Goal: Check status: Check status

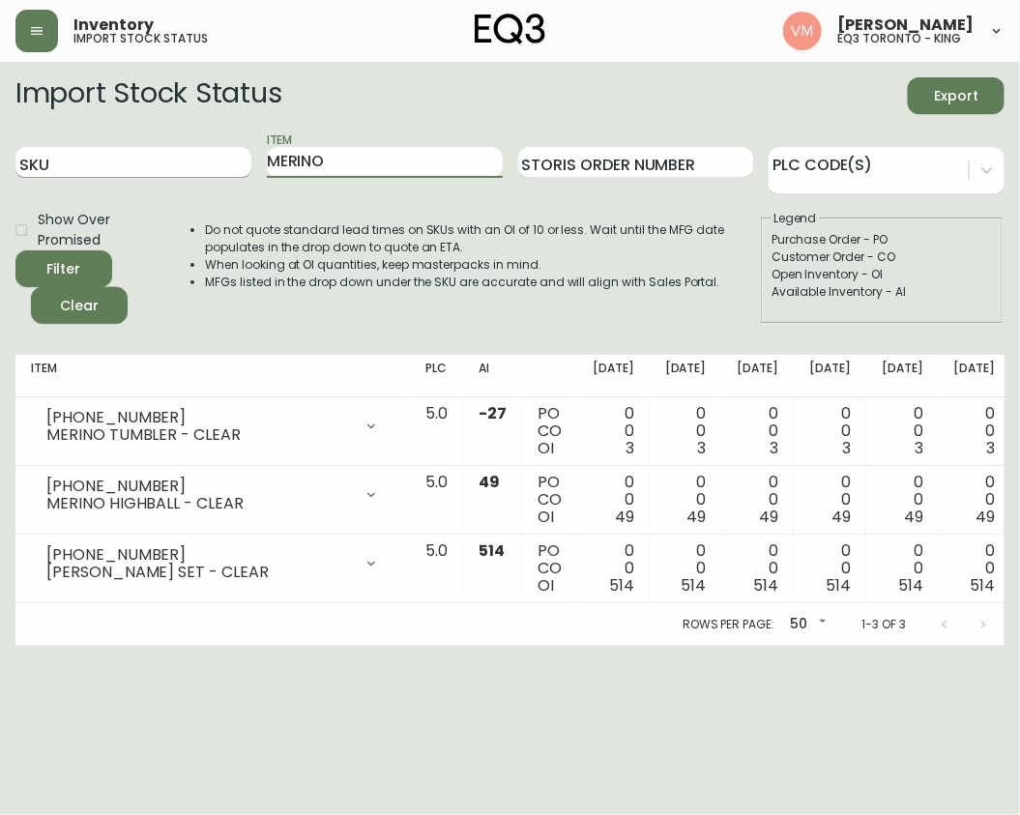
drag, startPoint x: 357, startPoint y: 162, endPoint x: 65, endPoint y: 161, distance: 291.8
click at [0, 194] on main "Import Stock Status Export SKU Item MERINO Storis Order Number PLC Code(s) Show…" at bounding box center [510, 354] width 1020 height 584
click at [129, 160] on input "SKU" at bounding box center [133, 162] width 236 height 31
paste input "3020-132-13-B"
click at [64, 260] on icon "submit" at bounding box center [56, 266] width 27 height 27
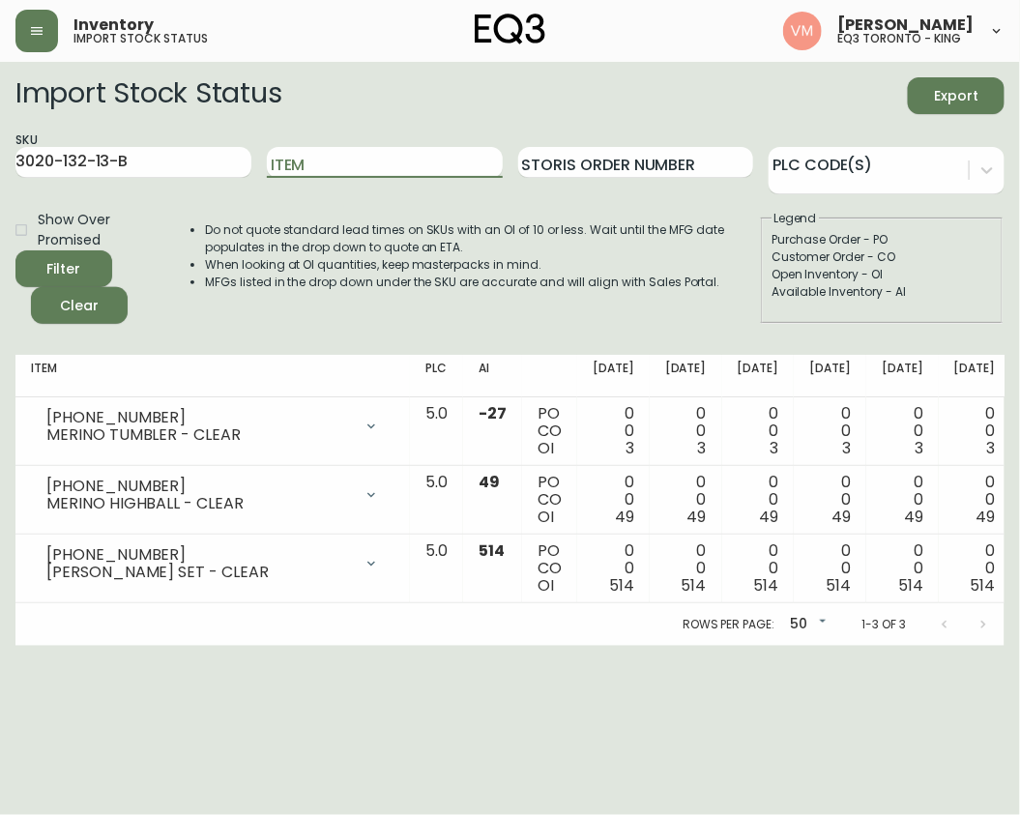
click at [78, 264] on div "Filter Clear" at bounding box center [90, 286] width 151 height 73
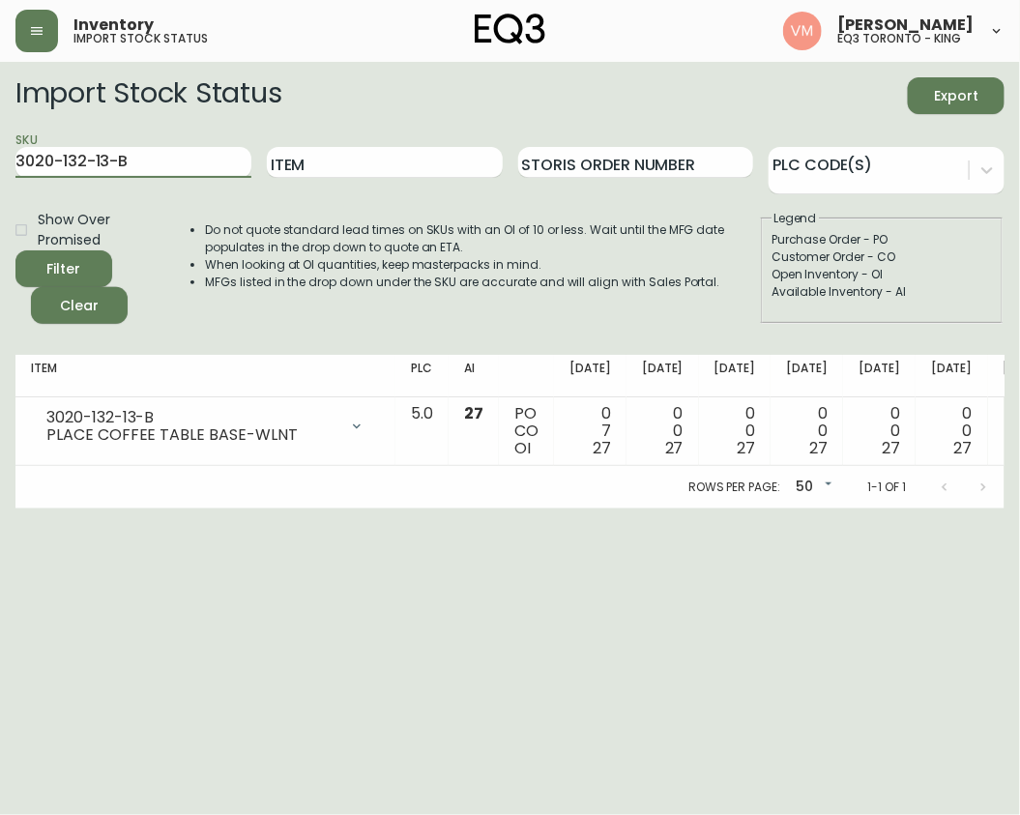
drag, startPoint x: 174, startPoint y: 164, endPoint x: 0, endPoint y: 164, distance: 173.9
click at [0, 164] on main "Import Stock Status Export SKU 3020-132-13-B Item Storis Order Number PLC Code(…" at bounding box center [510, 285] width 1020 height 446
paste input "3-0-A"
click at [87, 270] on span "Filter" at bounding box center [64, 269] width 66 height 24
drag, startPoint x: 164, startPoint y: 164, endPoint x: 0, endPoint y: 179, distance: 164.9
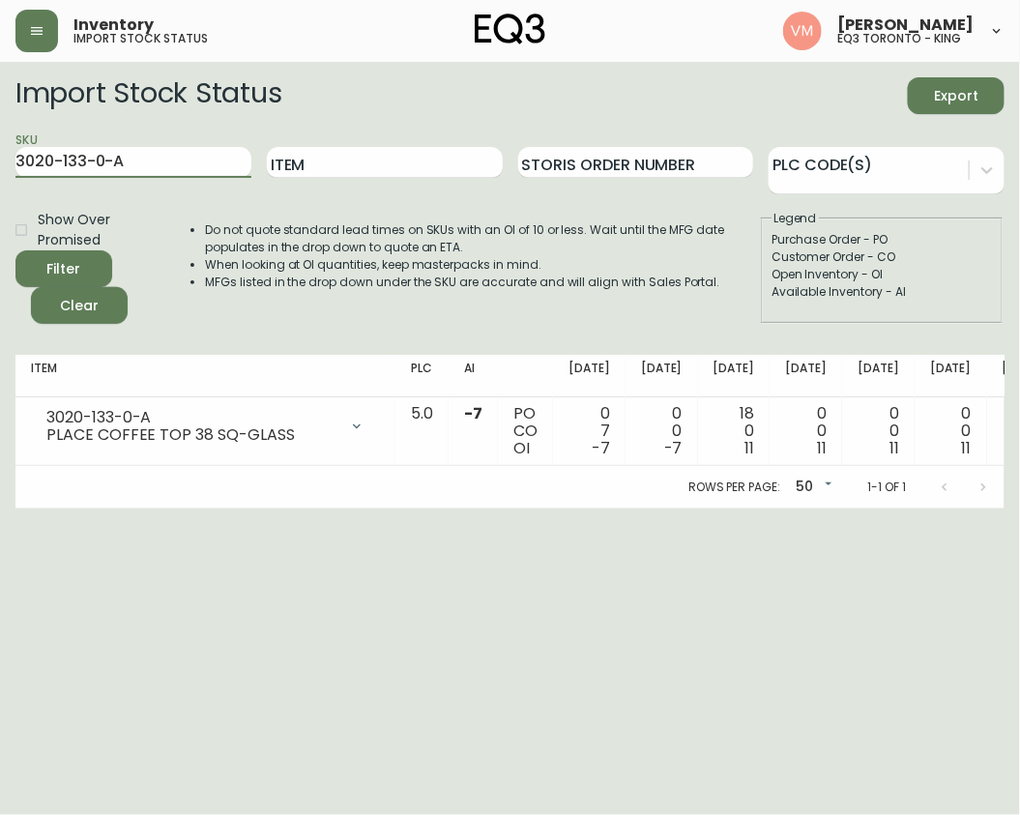
click at [0, 179] on main "Import Stock Status Export SKU 3020-133-0-A Item Storis Order Number PLC Code(s…" at bounding box center [510, 285] width 1020 height 446
drag, startPoint x: 386, startPoint y: 656, endPoint x: 404, endPoint y: 647, distance: 20.3
click at [388, 508] on html "Inventory import stock status [PERSON_NAME] eq3 [GEOGRAPHIC_DATA] - king Import…" at bounding box center [510, 254] width 1020 height 508
click at [389, 508] on html "Inventory import stock status [PERSON_NAME] eq3 [GEOGRAPHIC_DATA] - king Import…" at bounding box center [510, 254] width 1020 height 508
drag, startPoint x: 162, startPoint y: 148, endPoint x: 0, endPoint y: 165, distance: 163.3
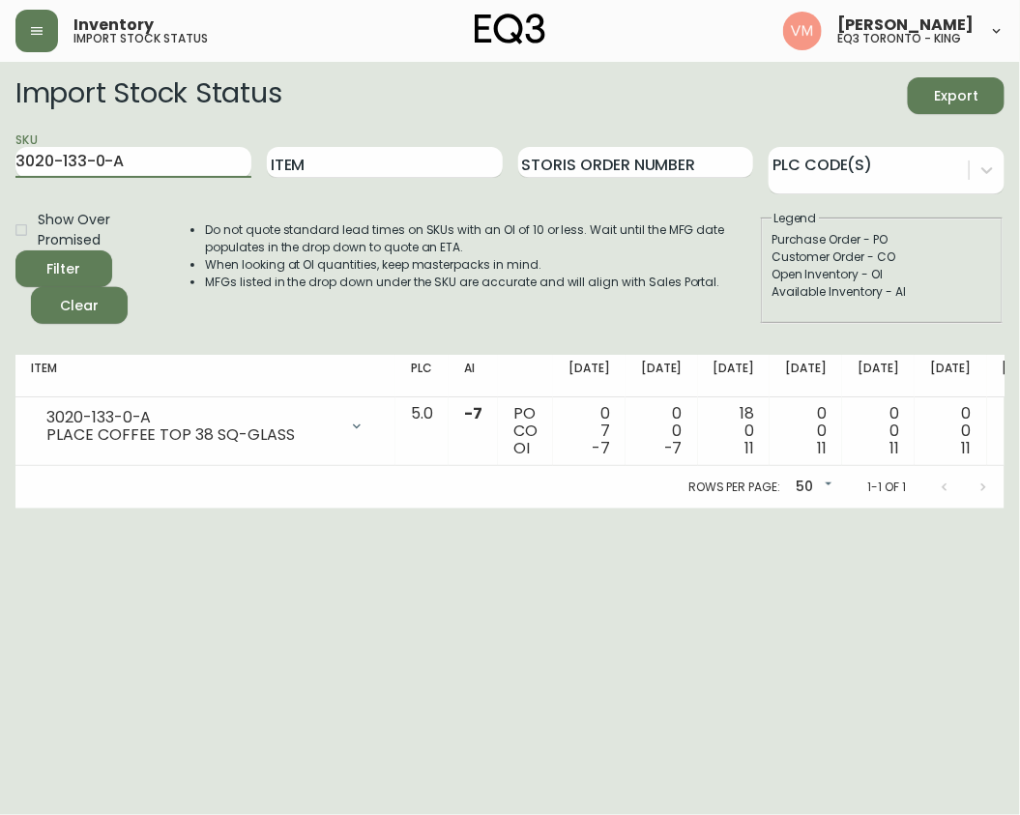
click at [0, 165] on main "Import Stock Status Export SKU 3020-133-0-A Item Storis Order Number PLC Code(s…" at bounding box center [510, 285] width 1020 height 446
paste input "3020-134-13-B"
click at [62, 257] on icon "submit" at bounding box center [56, 266] width 23 height 23
drag, startPoint x: 187, startPoint y: 153, endPoint x: 0, endPoint y: 154, distance: 186.5
click at [0, 154] on main "Import Stock Status Export SKU 3020-134-13-B Item Storis Order Number PLC Code(…" at bounding box center [510, 285] width 1020 height 446
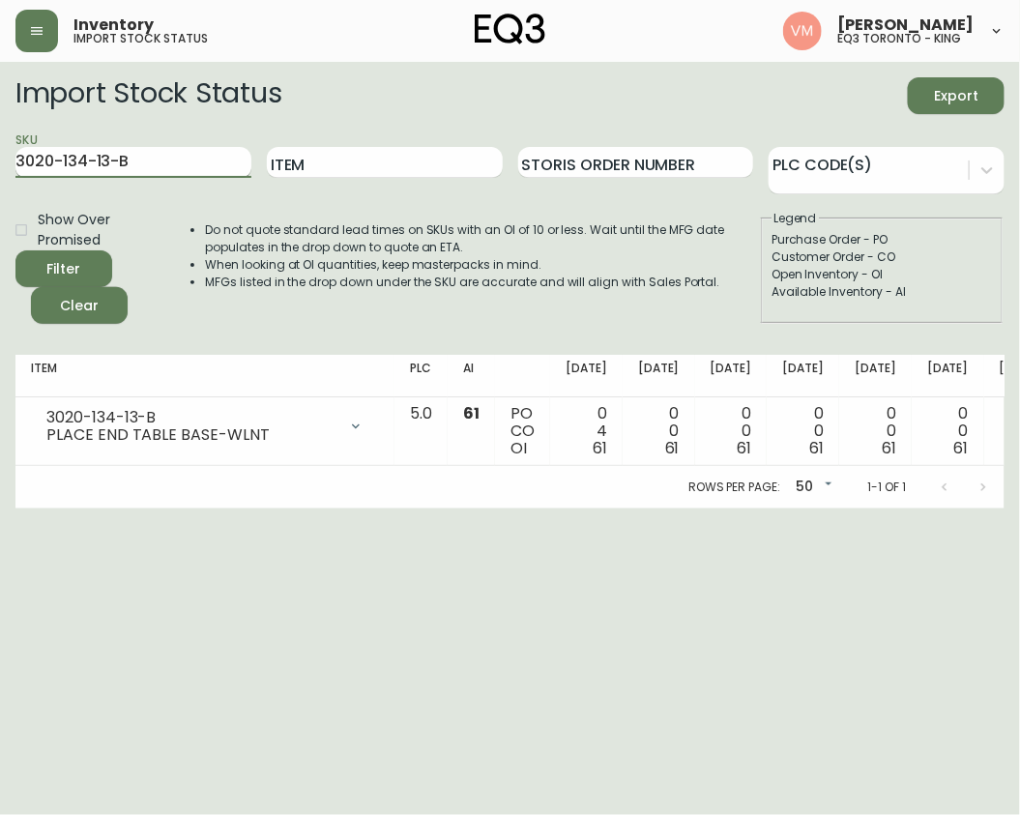
paste input "5-0-A"
type input "3020-135-0-A"
click at [71, 257] on div "Filter" at bounding box center [64, 269] width 34 height 24
click at [705, 42] on div "Inventory import stock status [PERSON_NAME] eq3 [GEOGRAPHIC_DATA] - king" at bounding box center [509, 31] width 989 height 62
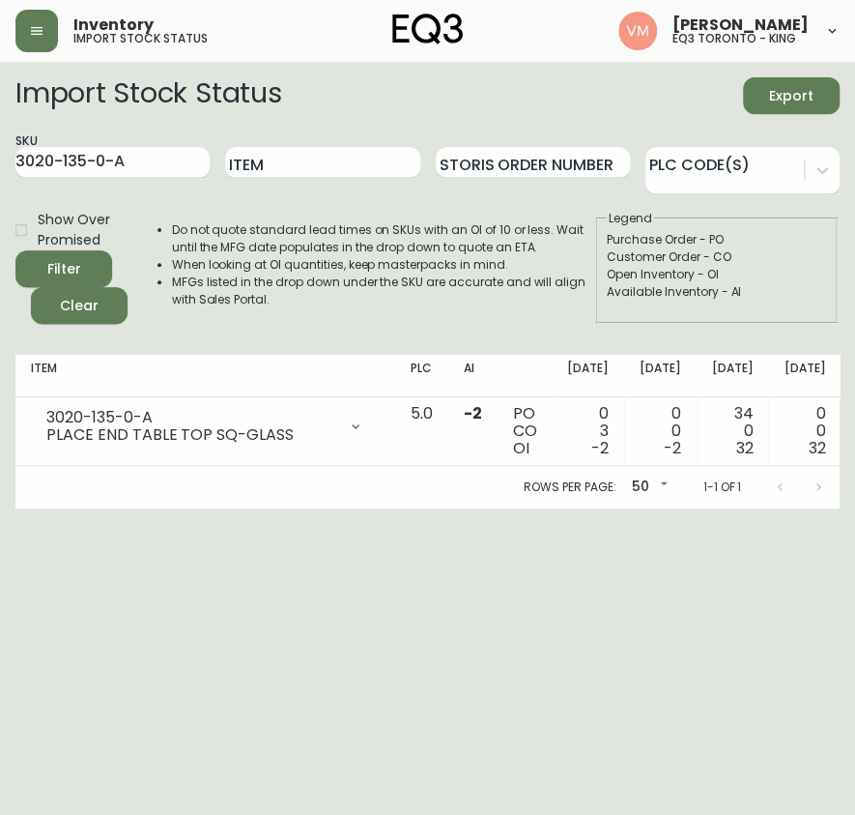
click at [676, 508] on html "Inventory import stock status [PERSON_NAME] eq3 [GEOGRAPHIC_DATA] - king Import…" at bounding box center [427, 254] width 855 height 508
